Goal: Check status: Check status

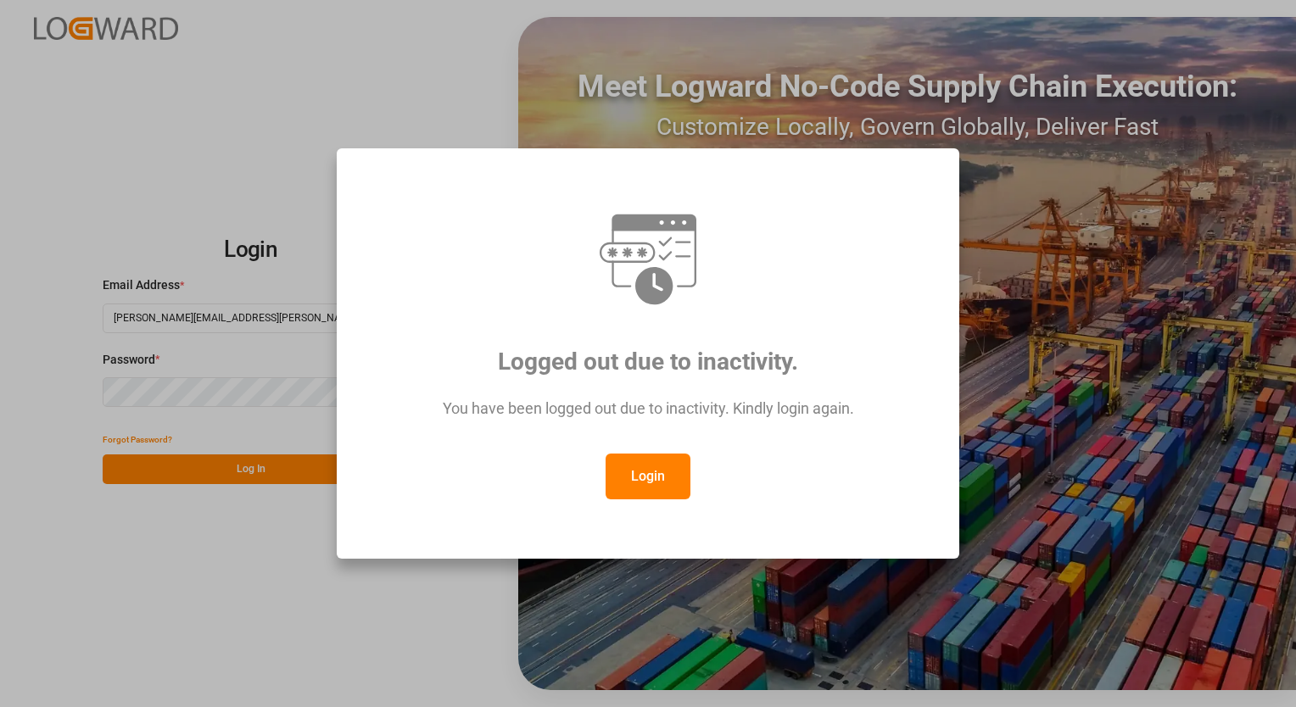
click at [660, 477] on button "Login" at bounding box center [647, 477] width 85 height 46
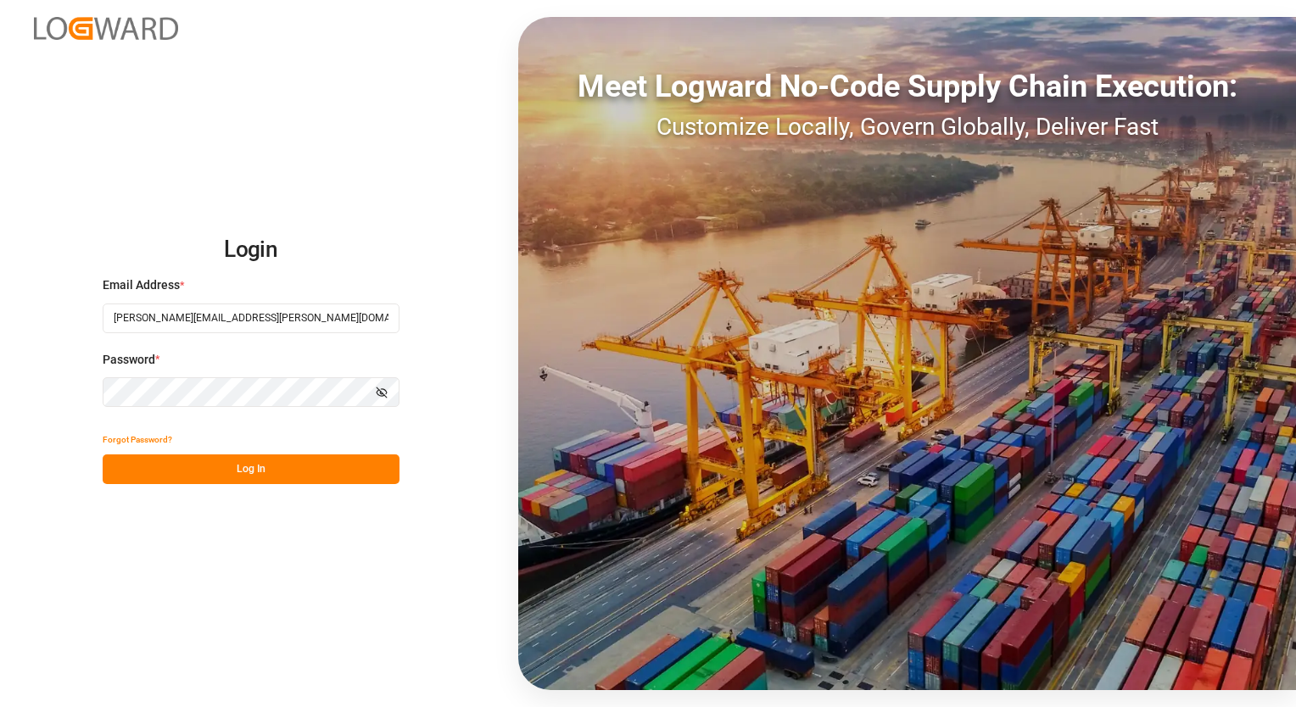
click at [229, 468] on button "Log In" at bounding box center [251, 469] width 297 height 30
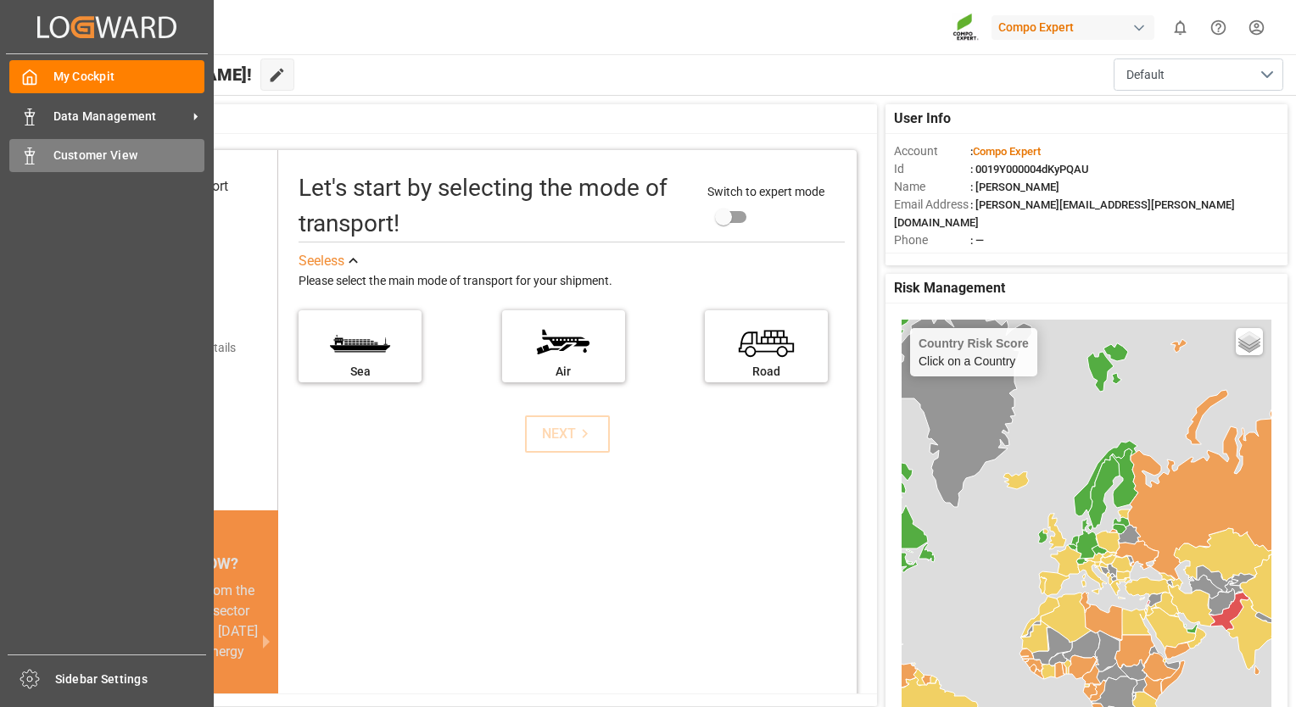
click at [18, 150] on div at bounding box center [23, 156] width 29 height 18
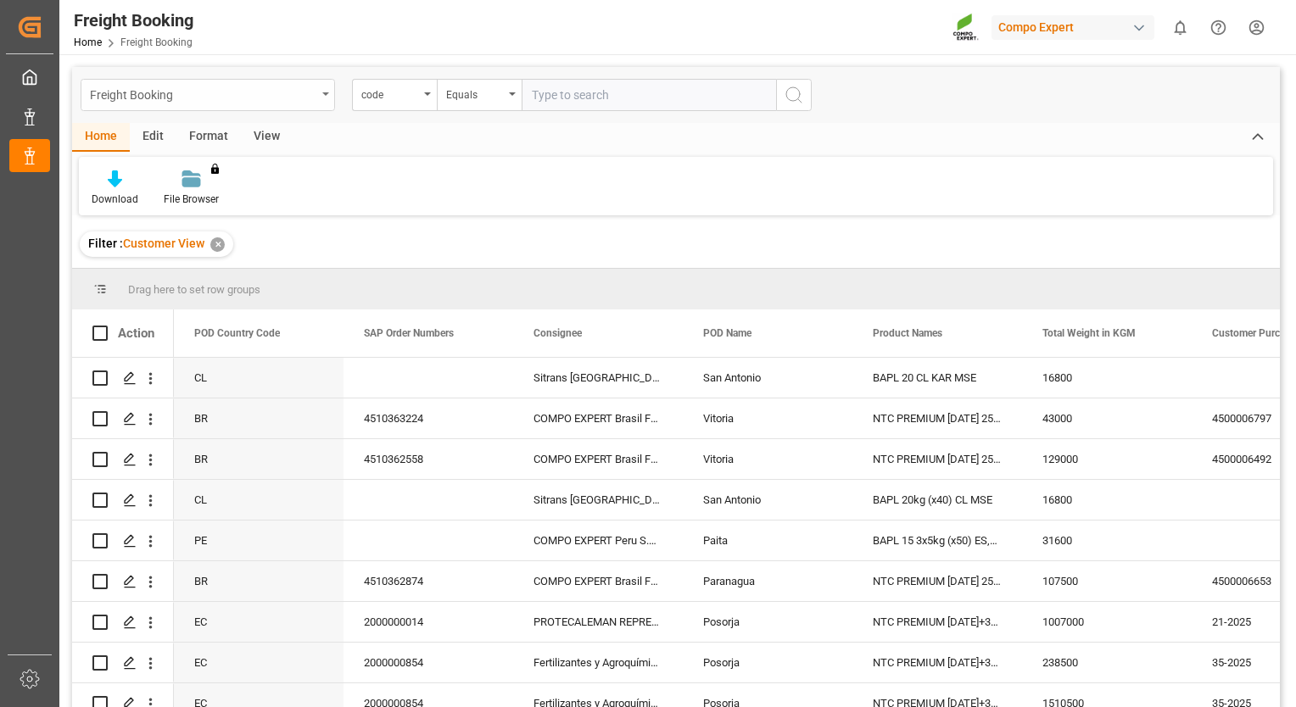
click at [287, 100] on div "Freight Booking" at bounding box center [203, 93] width 226 height 21
click at [287, 98] on div "Freight Booking" at bounding box center [203, 93] width 226 height 21
click at [320, 332] on span at bounding box center [315, 333] width 15 height 15
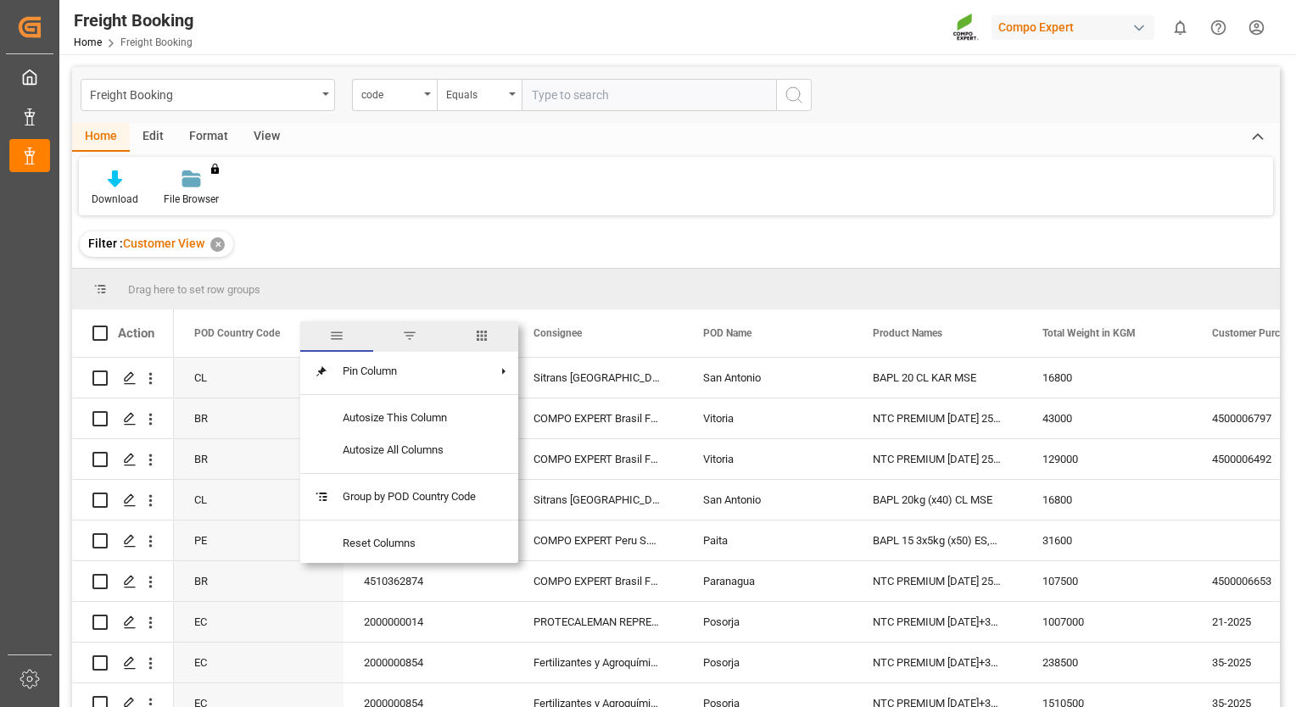
click at [410, 341] on span "filter" at bounding box center [409, 335] width 15 height 15
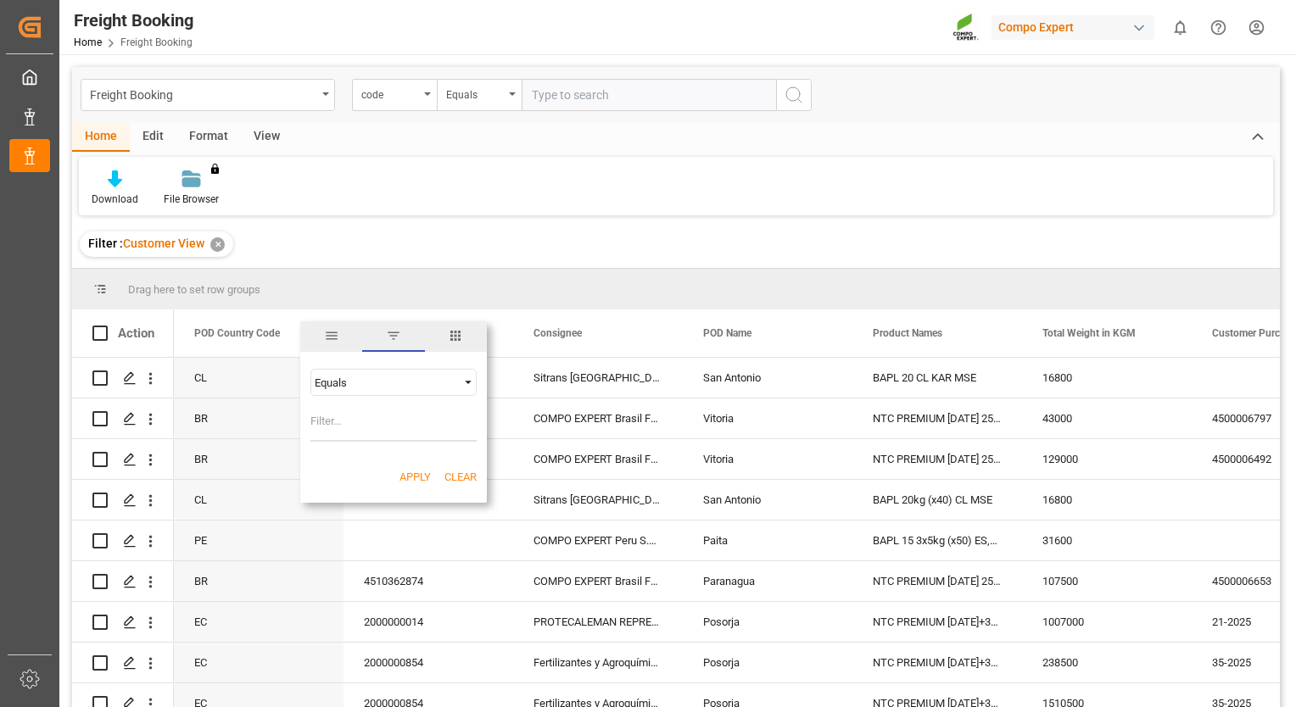
click at [393, 382] on div "Equals" at bounding box center [386, 382] width 142 height 13
click at [389, 382] on div "Equals" at bounding box center [386, 382] width 142 height 13
click at [329, 424] on input "Filter Value" at bounding box center [393, 425] width 166 height 34
type input "cl"
click at [349, 388] on div "Equals" at bounding box center [386, 382] width 142 height 13
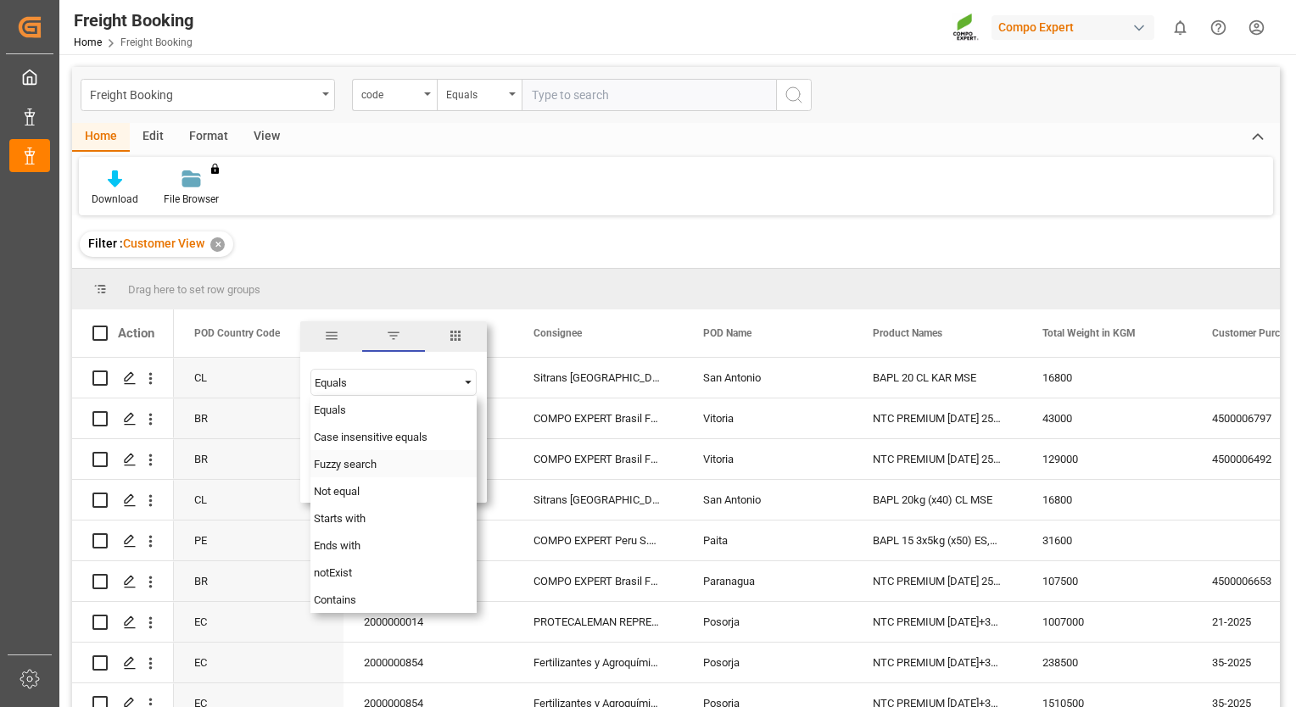
click at [354, 473] on div "Fuzzy search" at bounding box center [393, 463] width 166 height 27
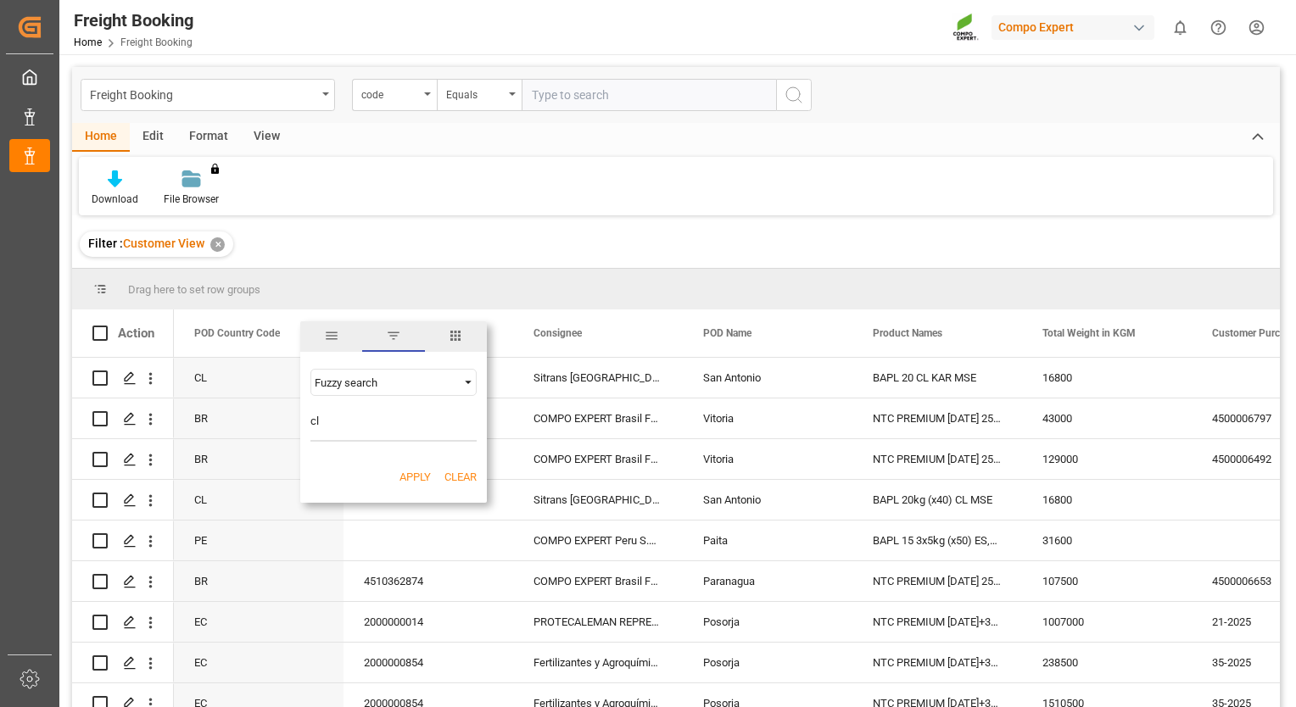
click at [407, 484] on button "Apply" at bounding box center [414, 477] width 31 height 17
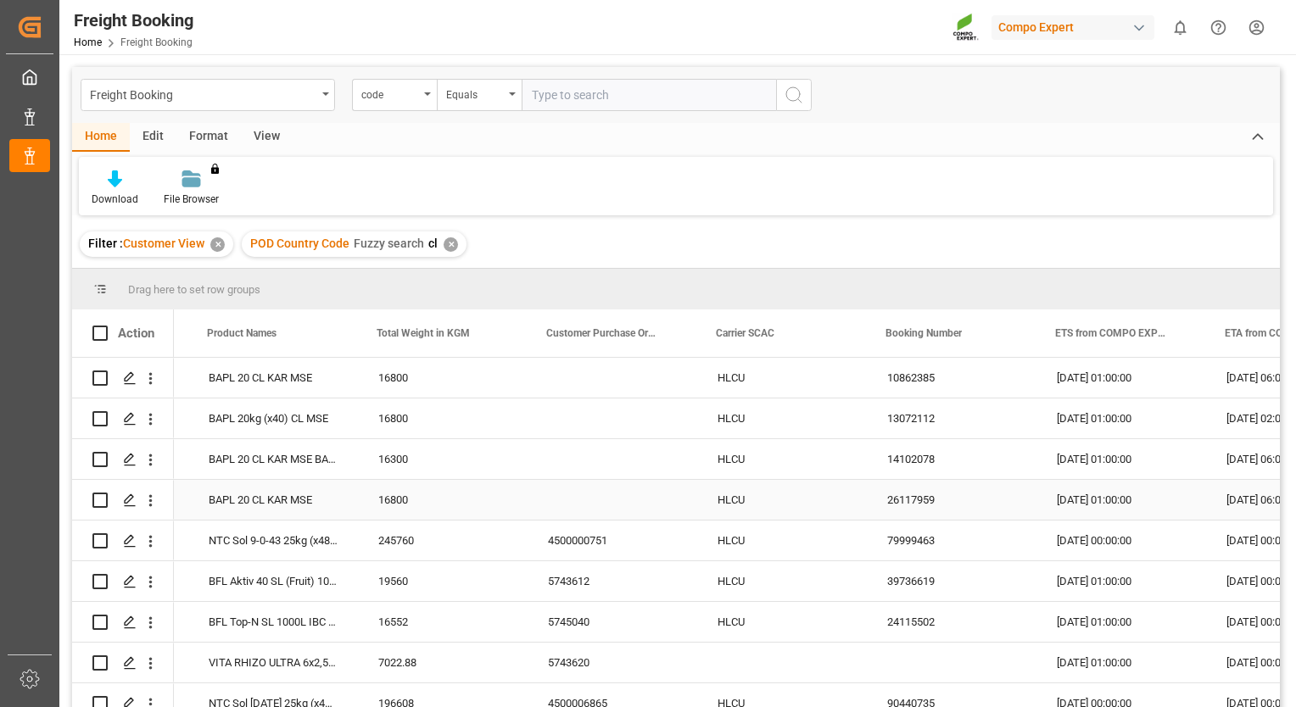
scroll to position [0, 665]
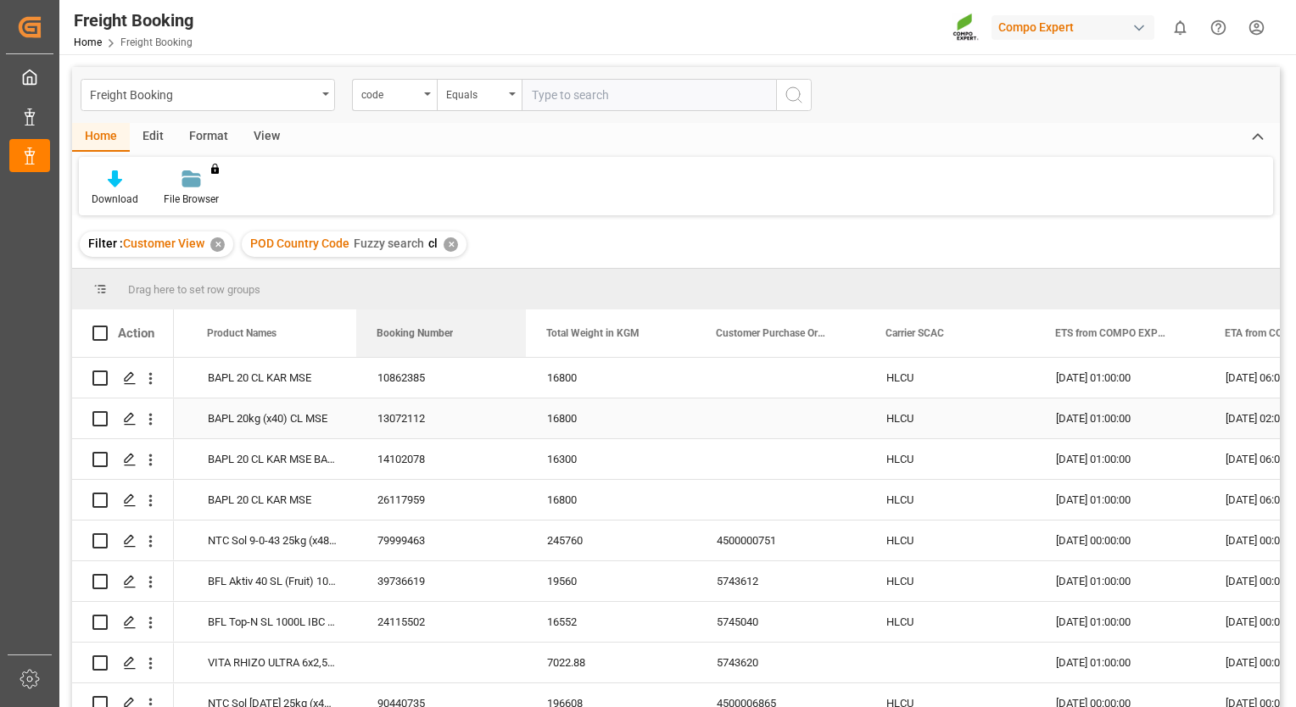
drag, startPoint x: 920, startPoint y: 334, endPoint x: 393, endPoint y: 420, distance: 533.5
click at [393, 420] on div "Action Consignee POD Name Product Names" at bounding box center [675, 513] width 1207 height 409
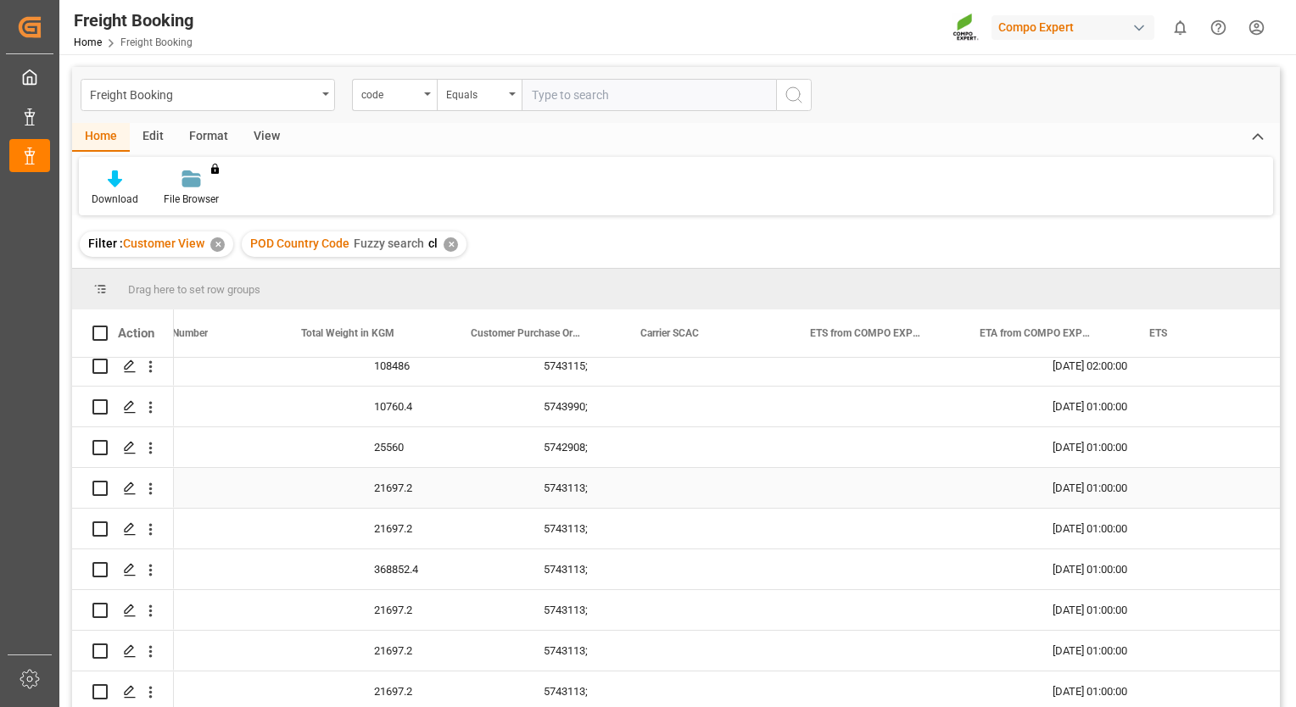
scroll to position [0, 0]
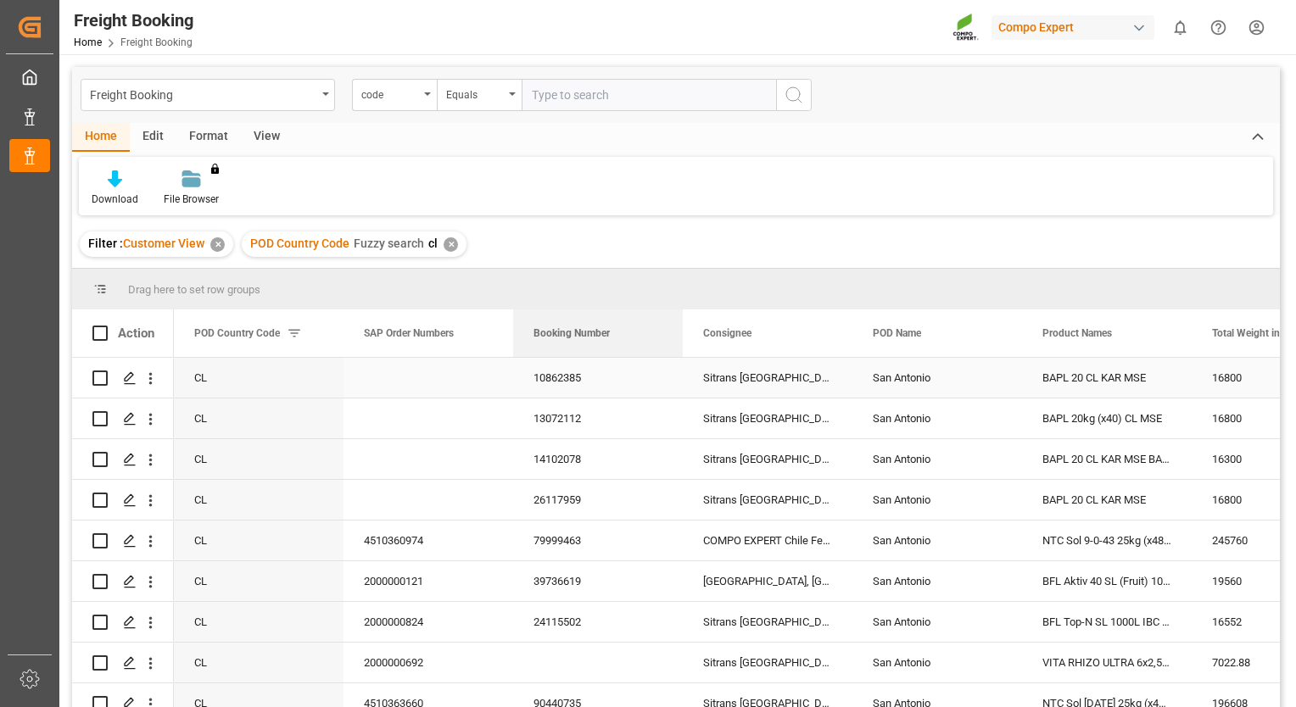
drag, startPoint x: 1099, startPoint y: 337, endPoint x: 655, endPoint y: 385, distance: 446.8
click at [655, 385] on div "Action Product Names Total Weight in KGM Customer Purchase Order Numbers" at bounding box center [675, 513] width 1207 height 409
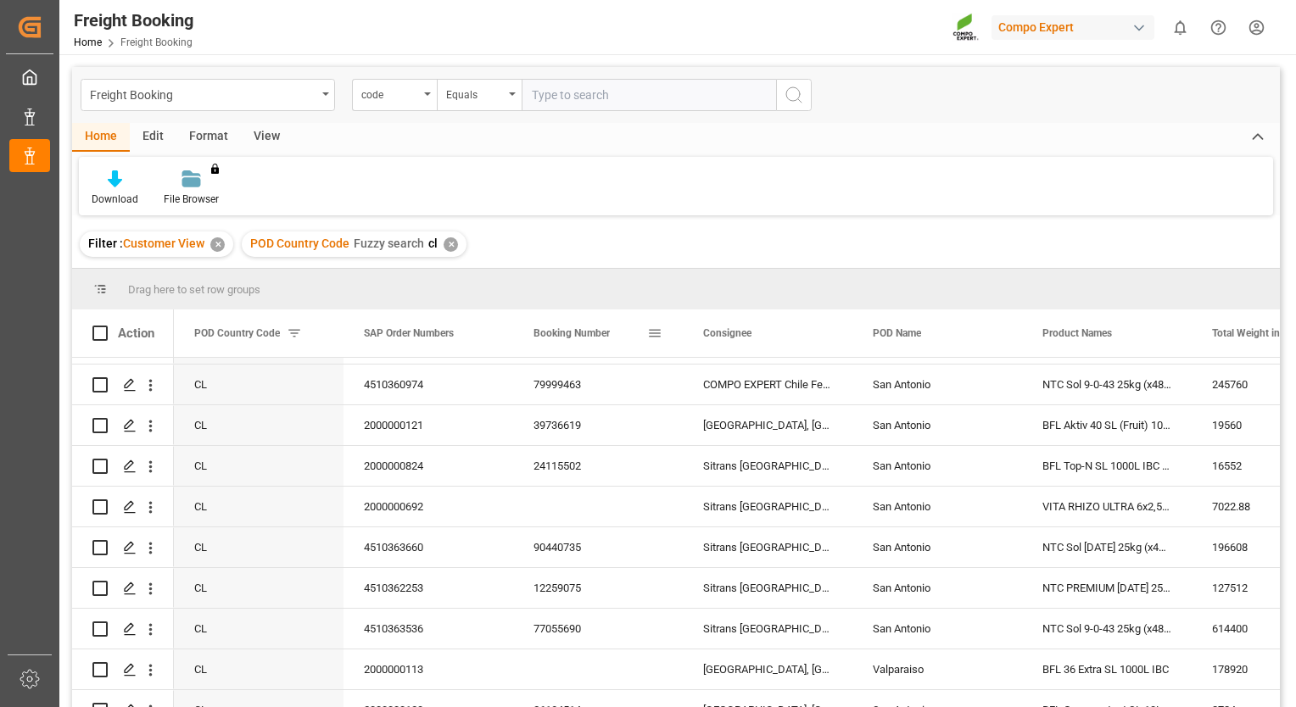
click at [658, 334] on span at bounding box center [654, 333] width 15 height 15
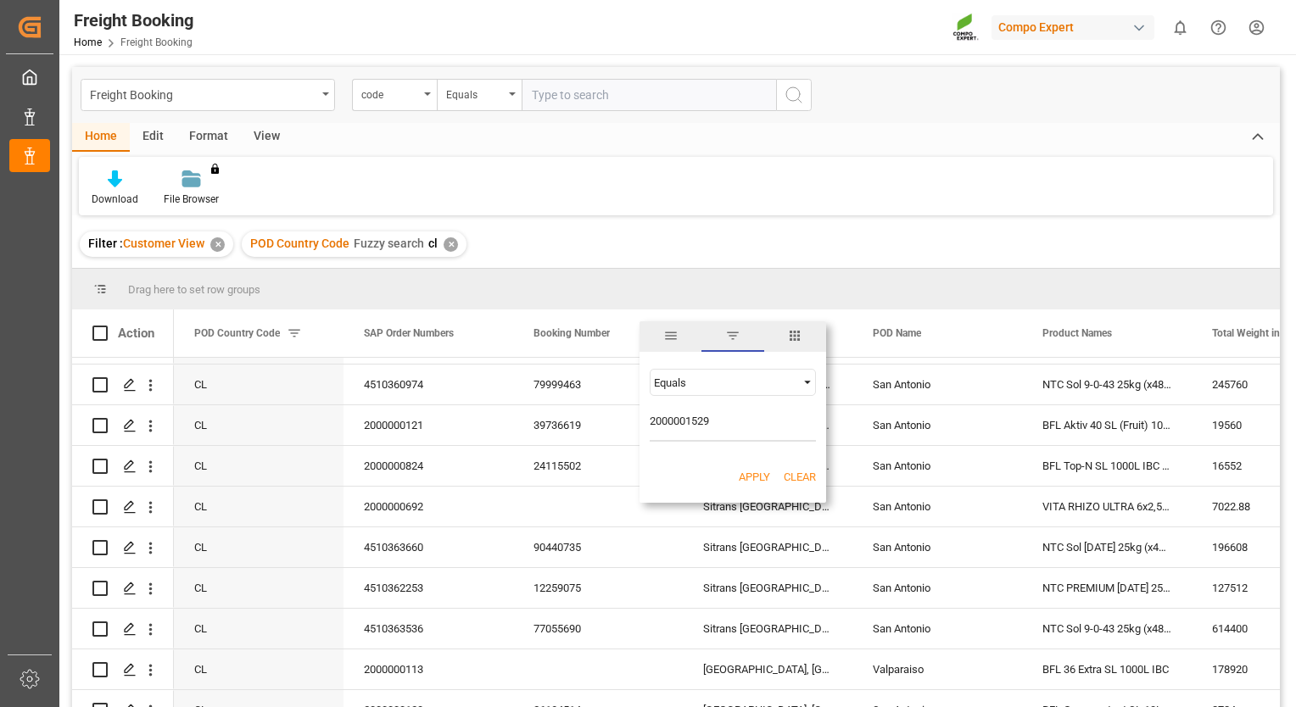
type input "2000001529"
click at [750, 480] on button "Apply" at bounding box center [754, 477] width 31 height 17
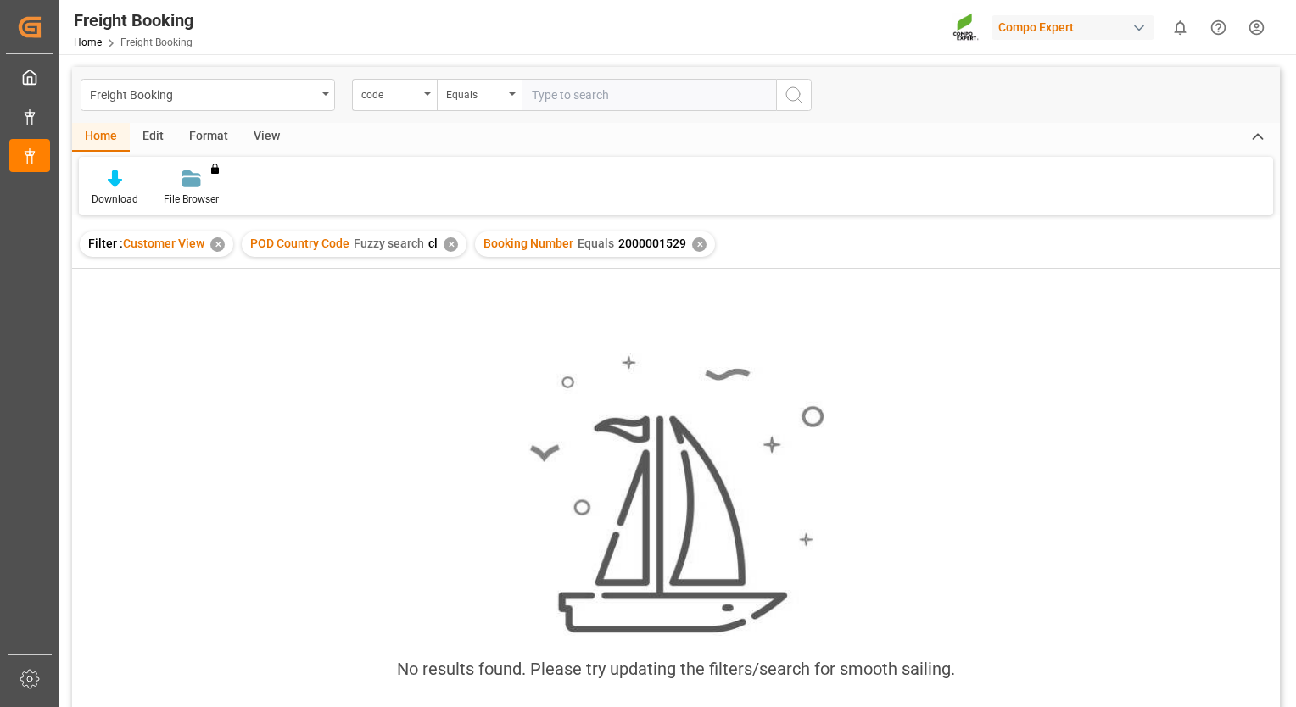
click at [695, 246] on div "✕" at bounding box center [699, 244] width 14 height 14
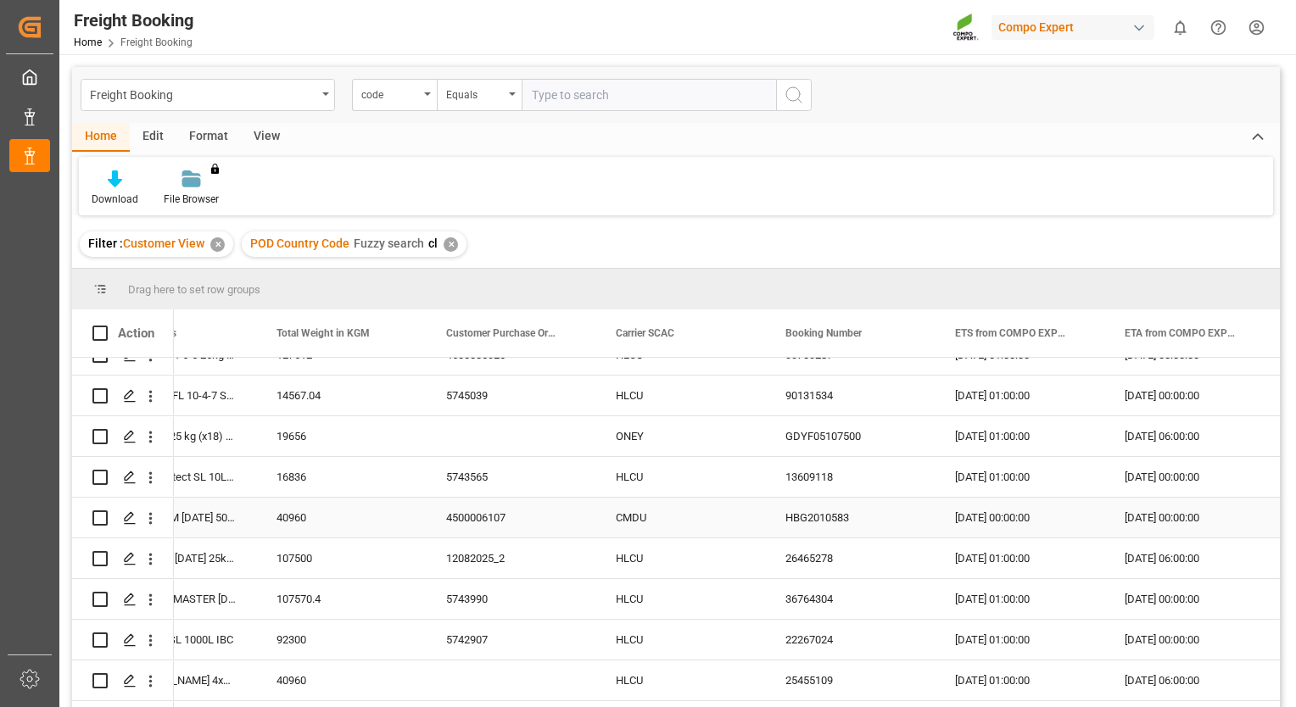
scroll to position [0, 895]
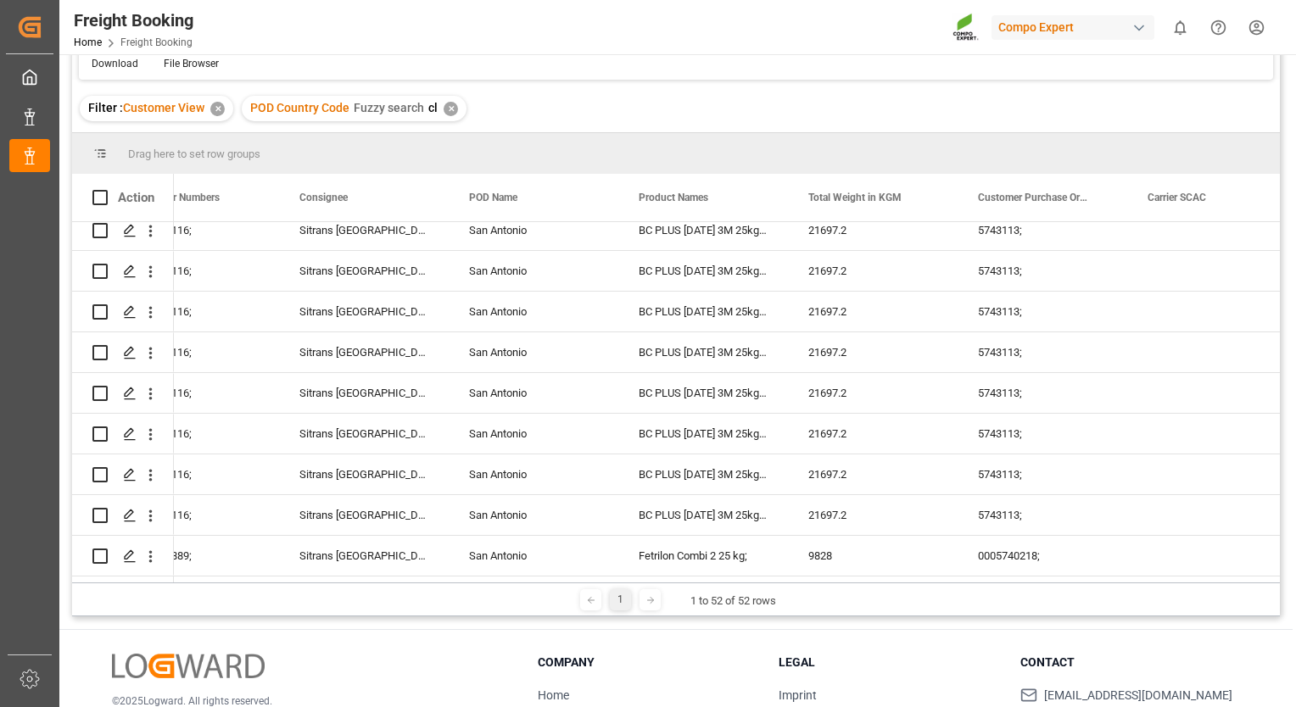
click at [651, 603] on icon at bounding box center [650, 600] width 10 height 10
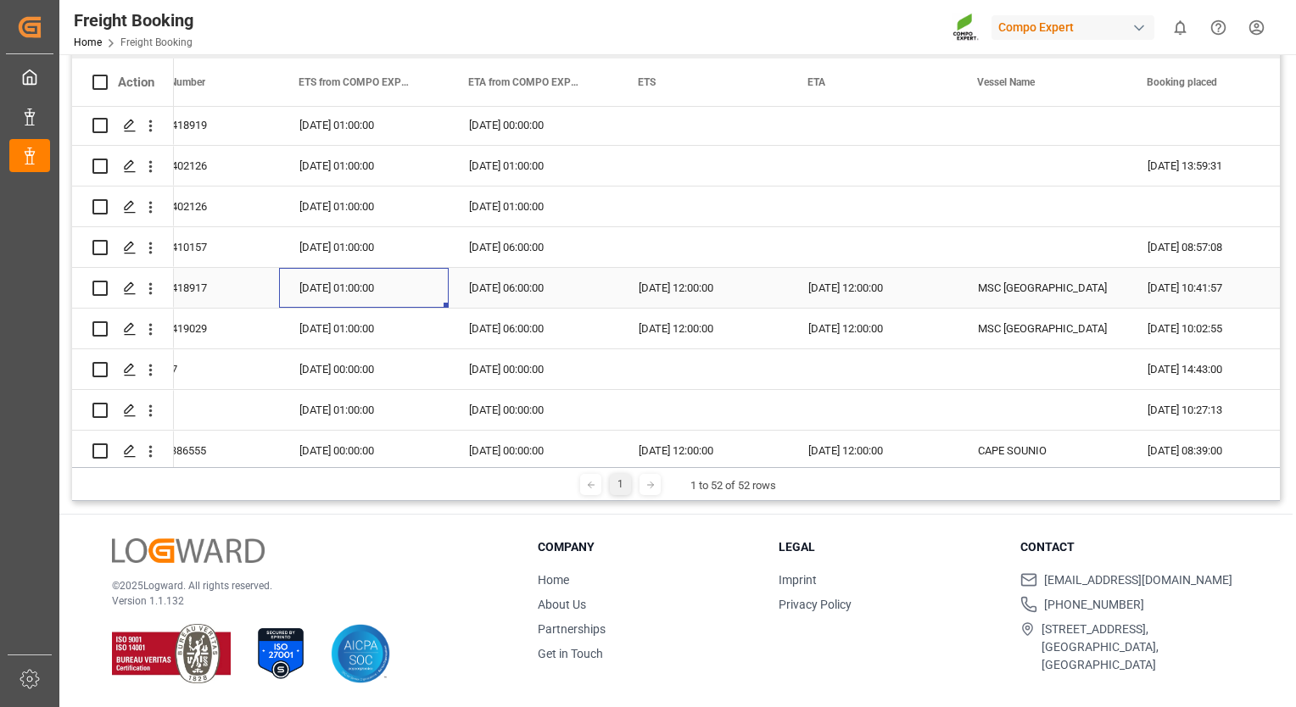
click at [399, 285] on div "[DATE] 01:00:00" at bounding box center [364, 288] width 170 height 40
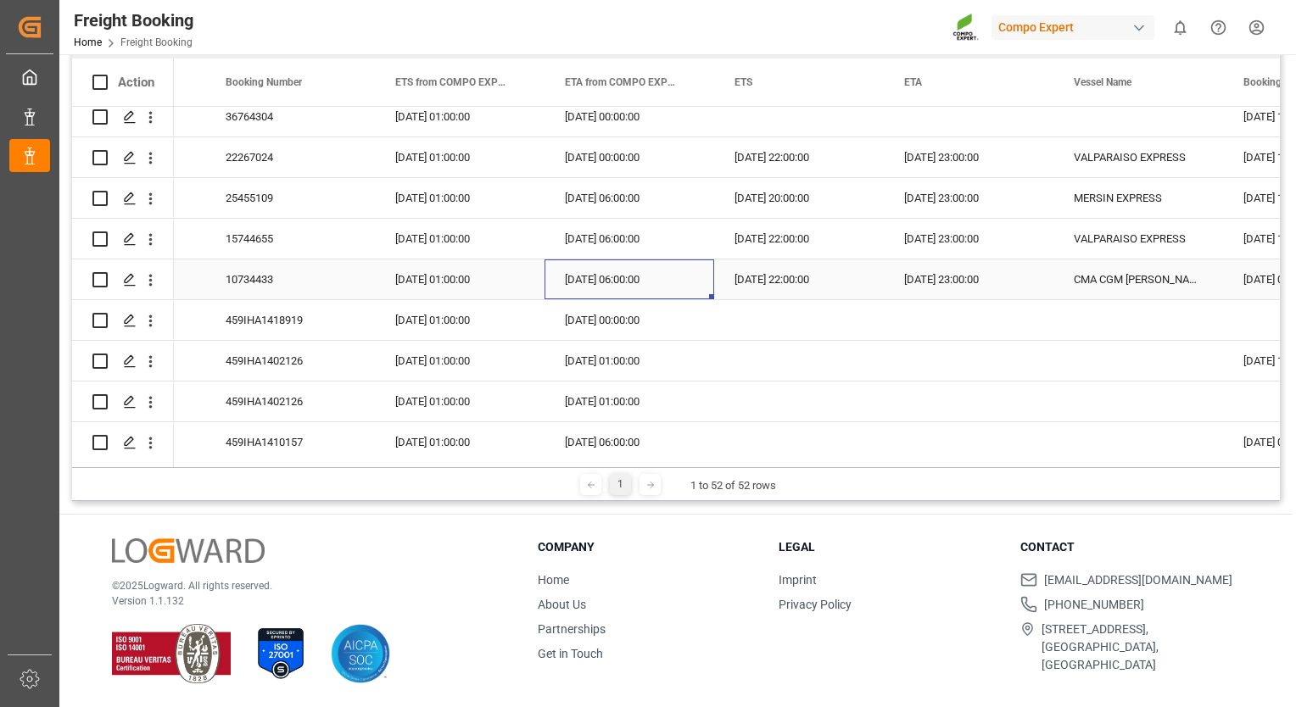
click at [577, 276] on div "[DATE] 06:00:00" at bounding box center [629, 279] width 170 height 40
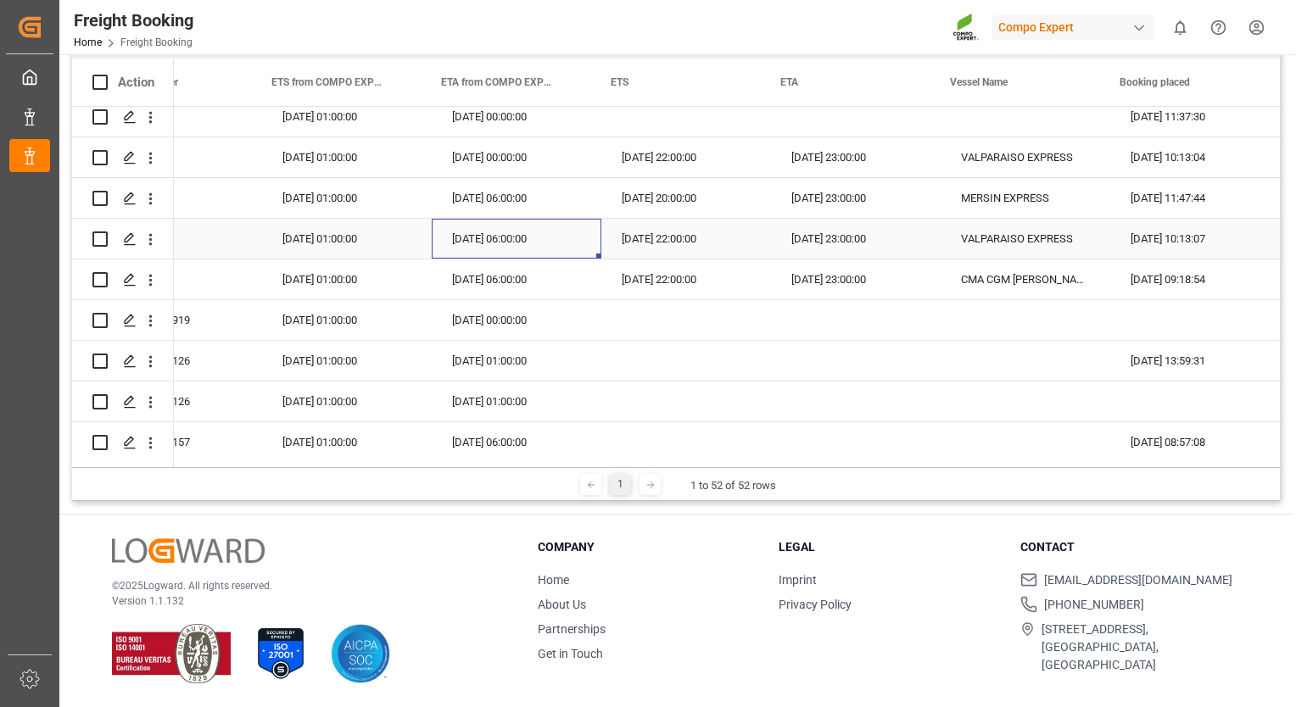
click at [463, 236] on div "[DATE] 06:00:00" at bounding box center [517, 239] width 170 height 40
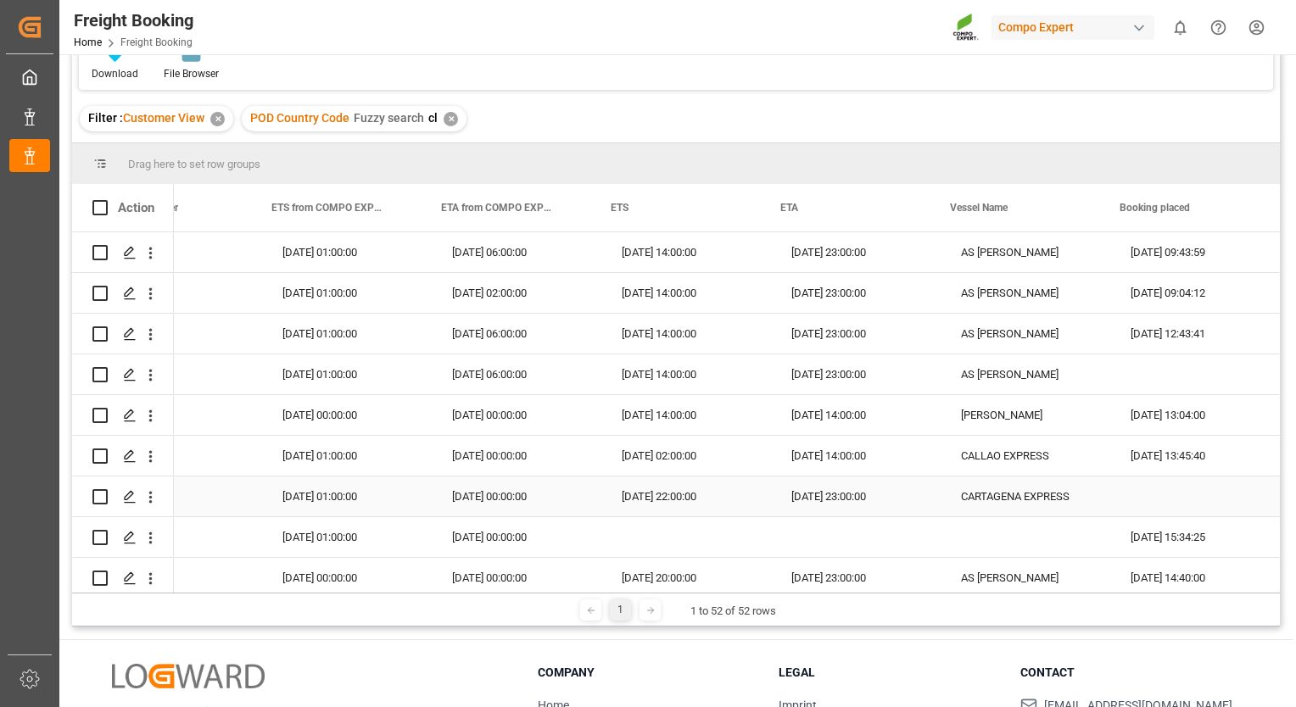
click at [454, 493] on div "[DATE] 00:00:00" at bounding box center [517, 497] width 170 height 40
